Goal: Check status

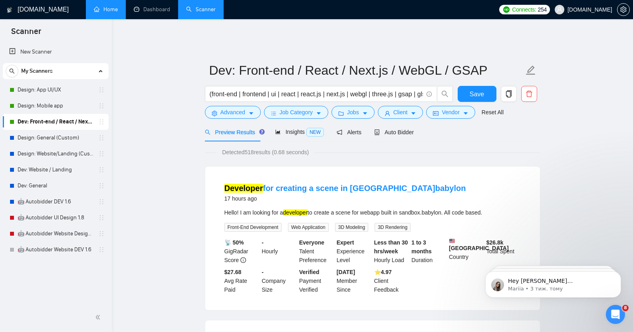
click at [104, 10] on link "Home" at bounding box center [106, 9] width 24 height 7
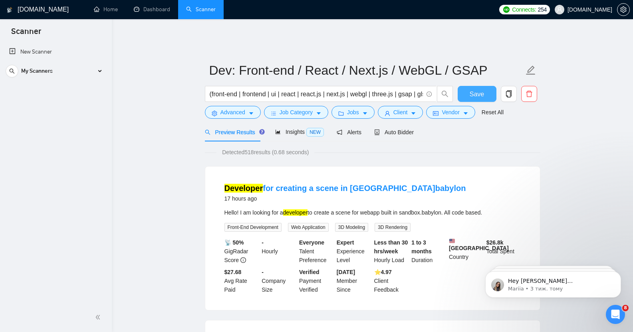
click at [483, 92] on span "Save" at bounding box center [476, 94] width 14 height 10
click at [149, 9] on link "Dashboard" at bounding box center [152, 9] width 36 height 7
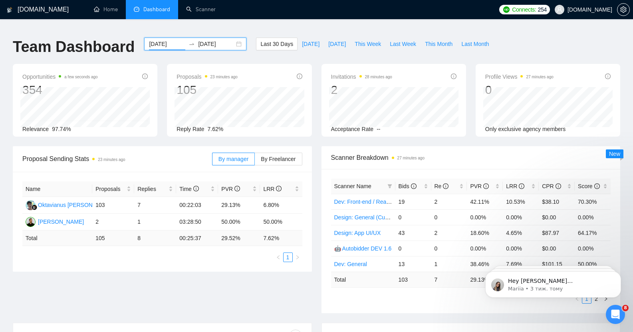
click at [154, 40] on input "[DATE]" at bounding box center [167, 44] width 36 height 9
click at [203, 10] on link "Scanner" at bounding box center [201, 9] width 30 height 7
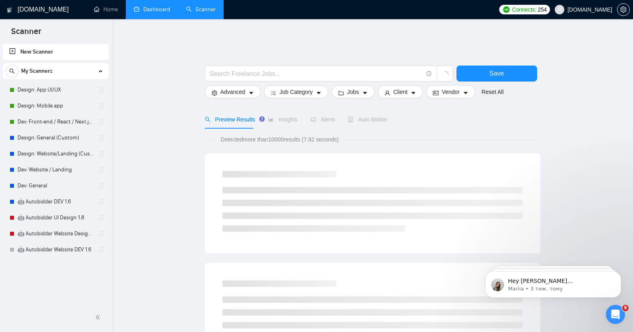
click at [135, 11] on link "Dashboard" at bounding box center [152, 9] width 36 height 7
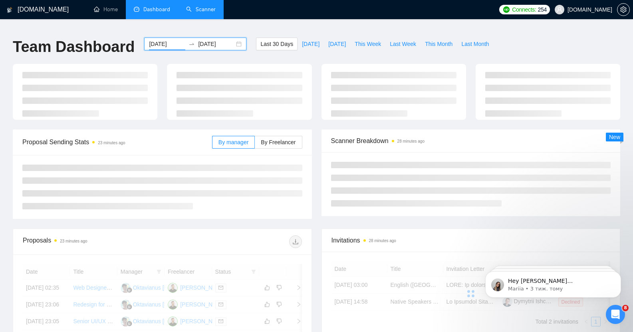
click at [158, 40] on input "[DATE]" at bounding box center [167, 44] width 36 height 9
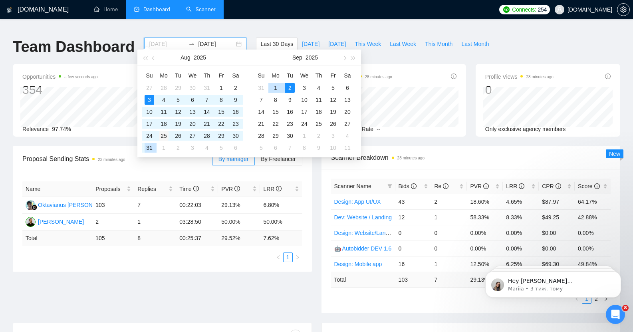
type input "[DATE]"
click at [167, 131] on div "25" at bounding box center [164, 136] width 10 height 10
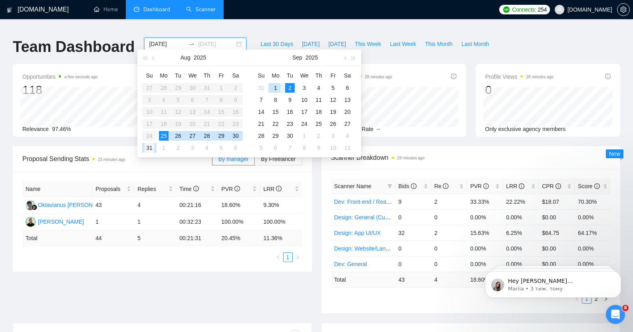
type input "[DATE]"
click at [151, 144] on div "31" at bounding box center [149, 148] width 10 height 10
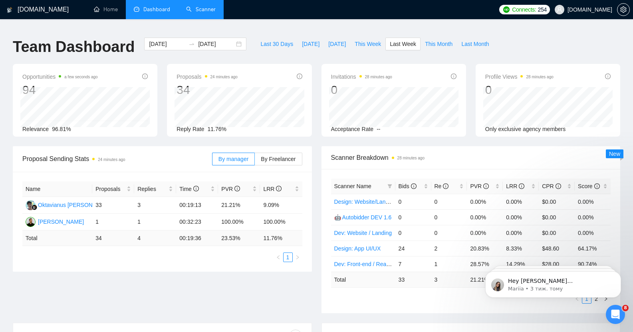
click at [265, 13] on ul "Home Dashboard Scanner" at bounding box center [289, 9] width 412 height 19
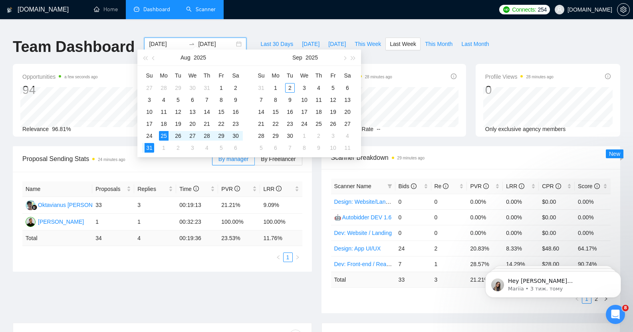
click at [204, 40] on input "[DATE]" at bounding box center [216, 44] width 36 height 9
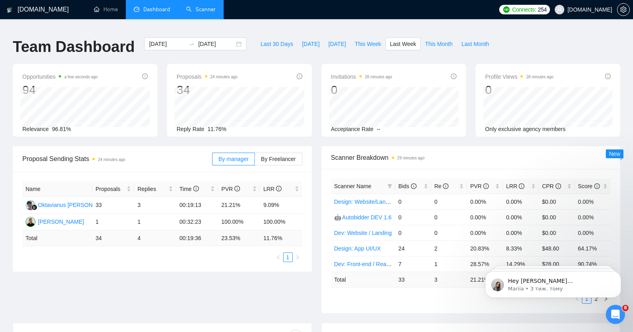
click at [264, 26] on div "[DOMAIN_NAME] Home Dashboard Scanner Connects: 254 [DOMAIN_NAME] Team Dashboard…" at bounding box center [316, 322] width 633 height 633
